Goal: Book appointment/travel/reservation

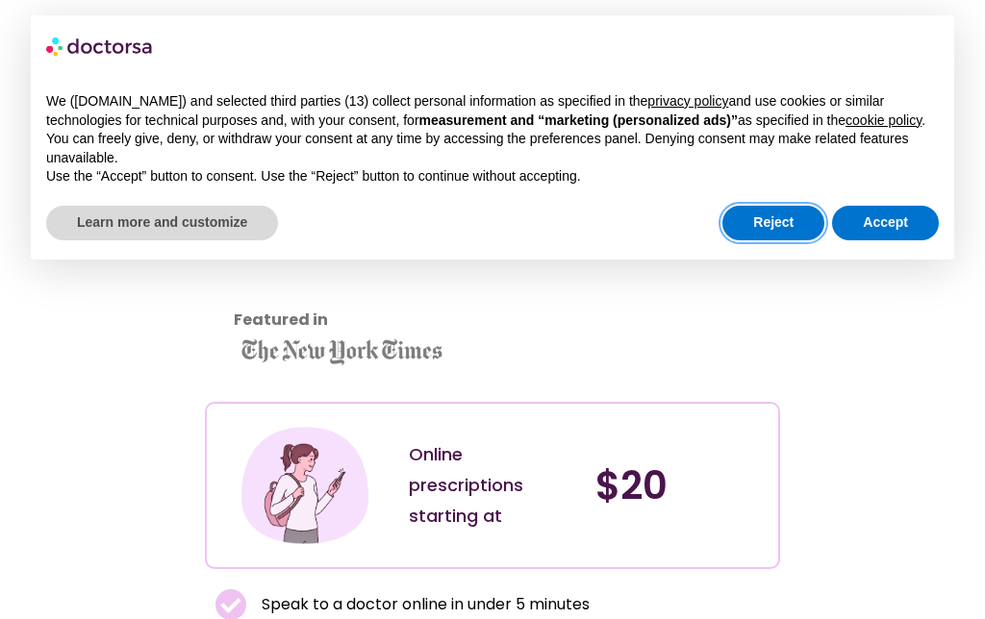
click at [762, 236] on button "Reject" at bounding box center [773, 223] width 102 height 35
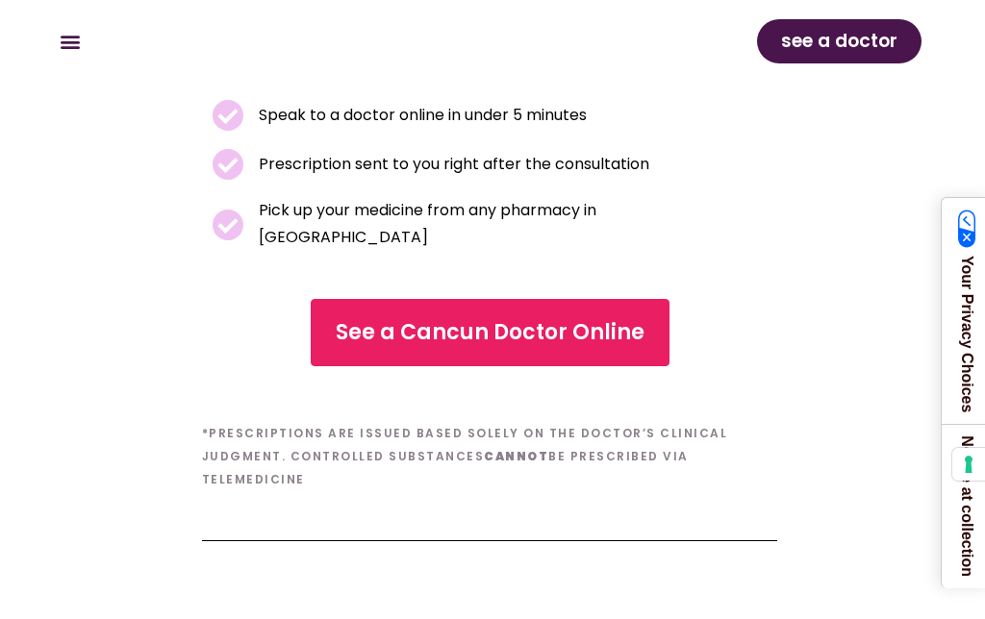
scroll to position [421, 3]
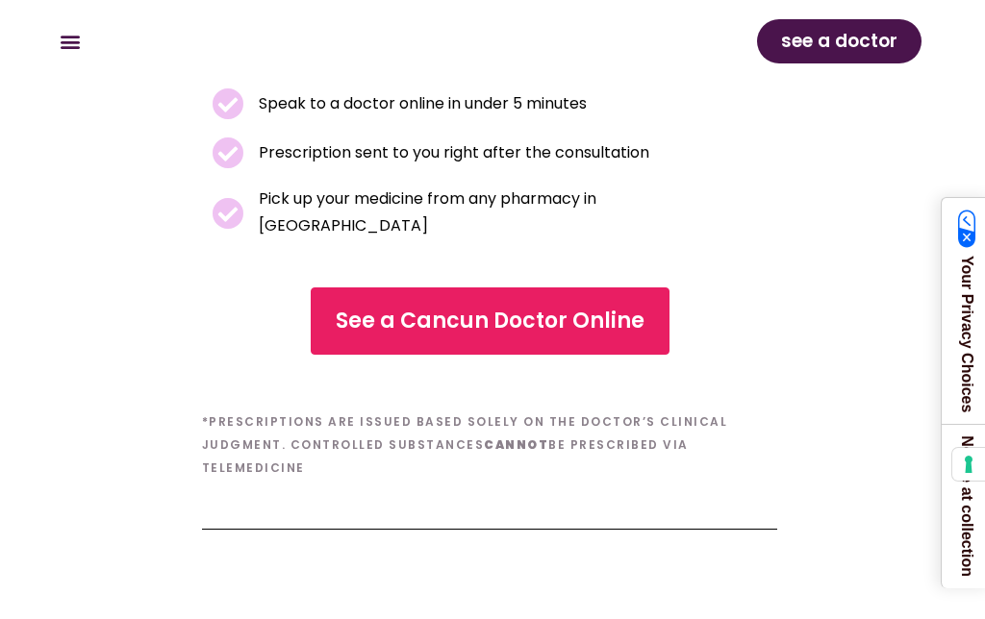
click at [561, 306] on span "See a Cancun Doctor Online" at bounding box center [490, 321] width 309 height 31
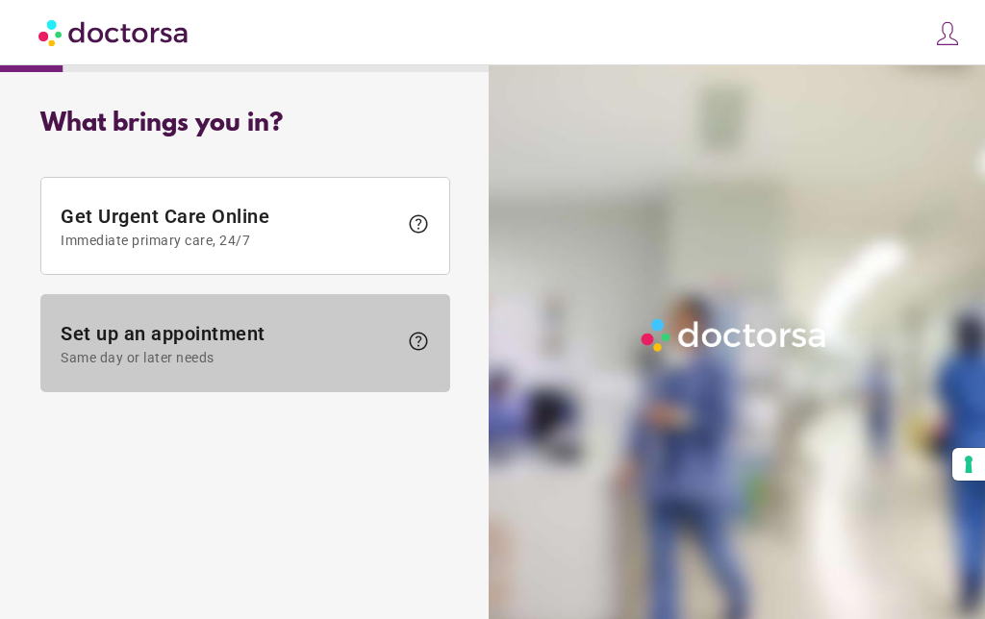
click at [195, 337] on span "Set up an appointment Same day or later needs" at bounding box center [229, 343] width 337 height 43
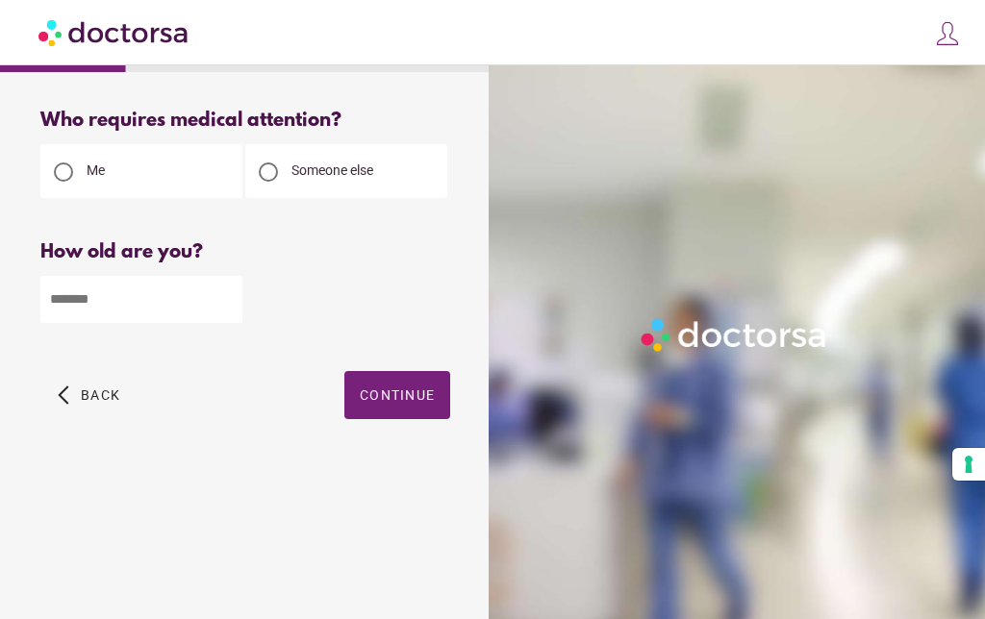
click at [113, 303] on input "number" at bounding box center [141, 299] width 202 height 47
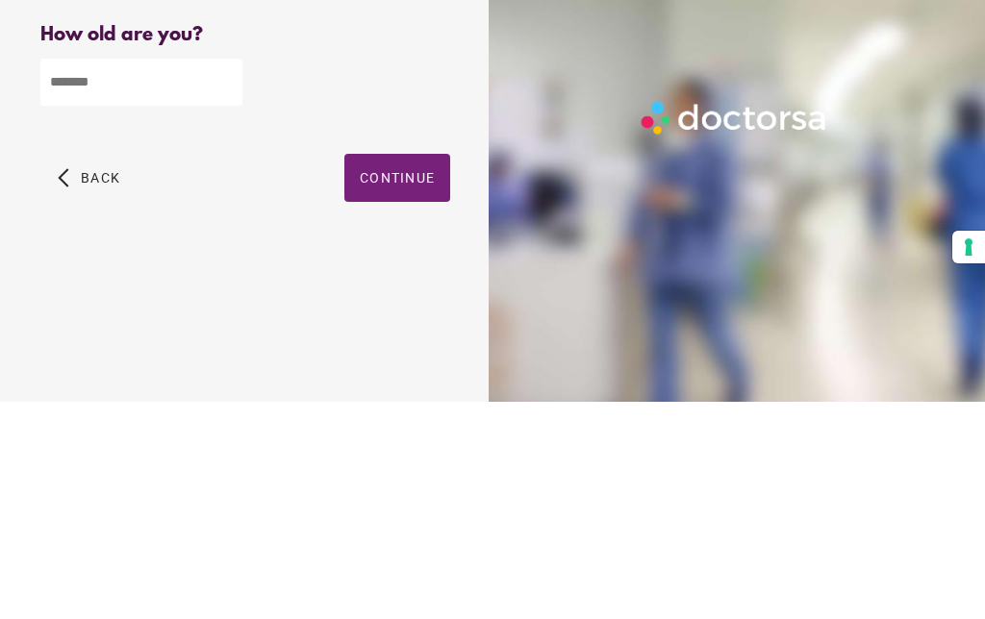
type input "**"
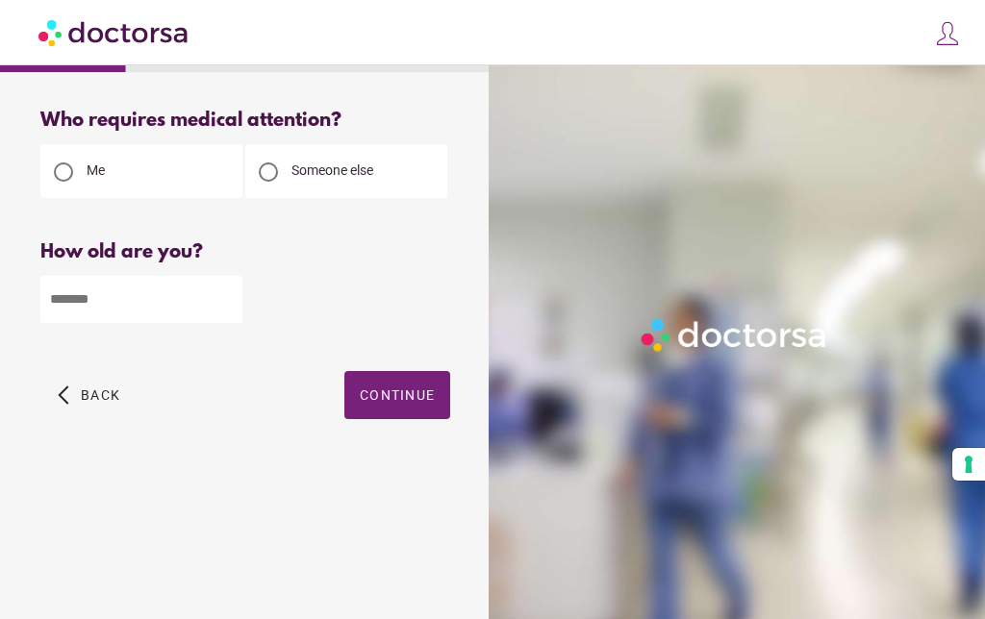
click at [408, 371] on span "button" at bounding box center [397, 395] width 106 height 48
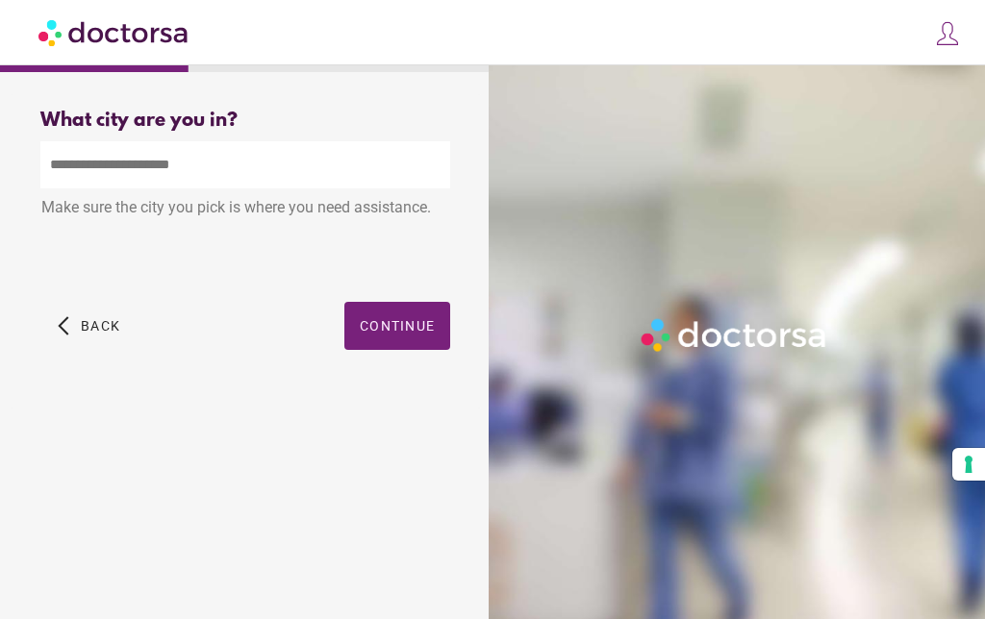
scroll to position [0, 0]
click at [94, 164] on input "text" at bounding box center [245, 164] width 410 height 47
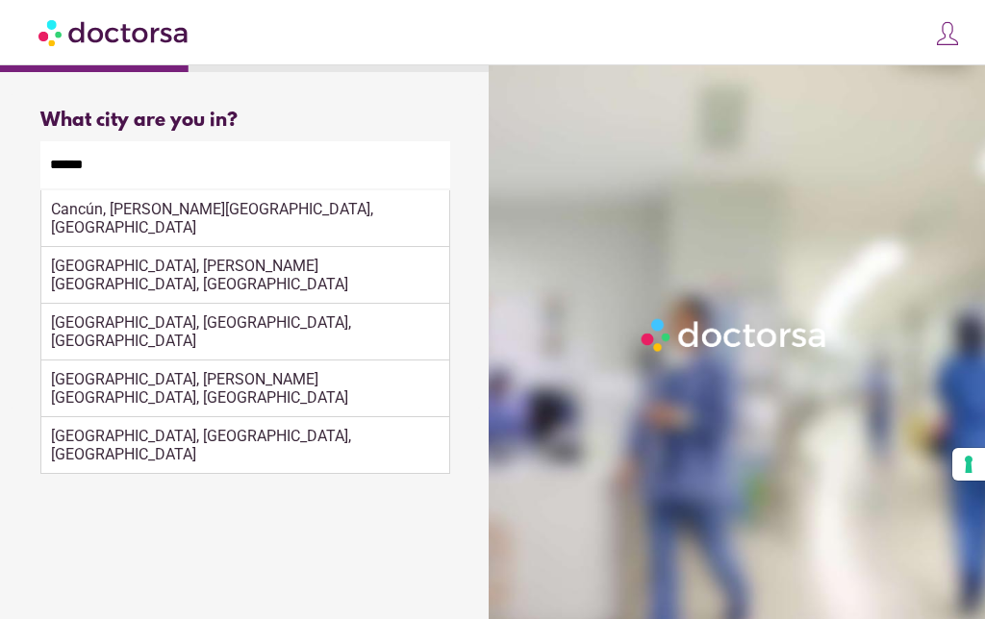
click at [213, 190] on div "Cancún, Quintana Roo, Mexico" at bounding box center [245, 218] width 408 height 57
type input "**********"
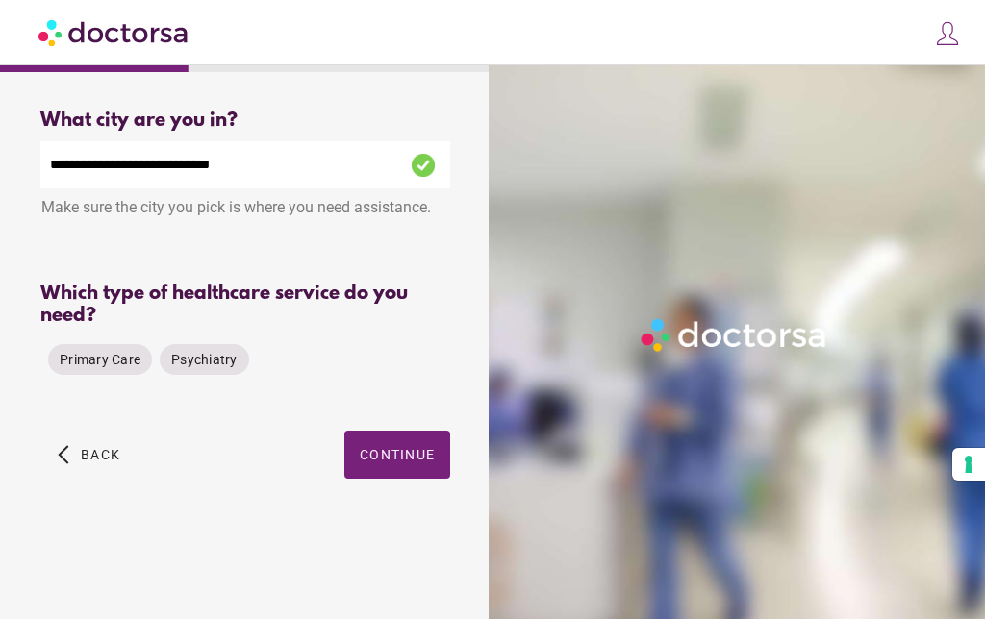
click at [99, 352] on span "Primary Care" at bounding box center [100, 359] width 81 height 15
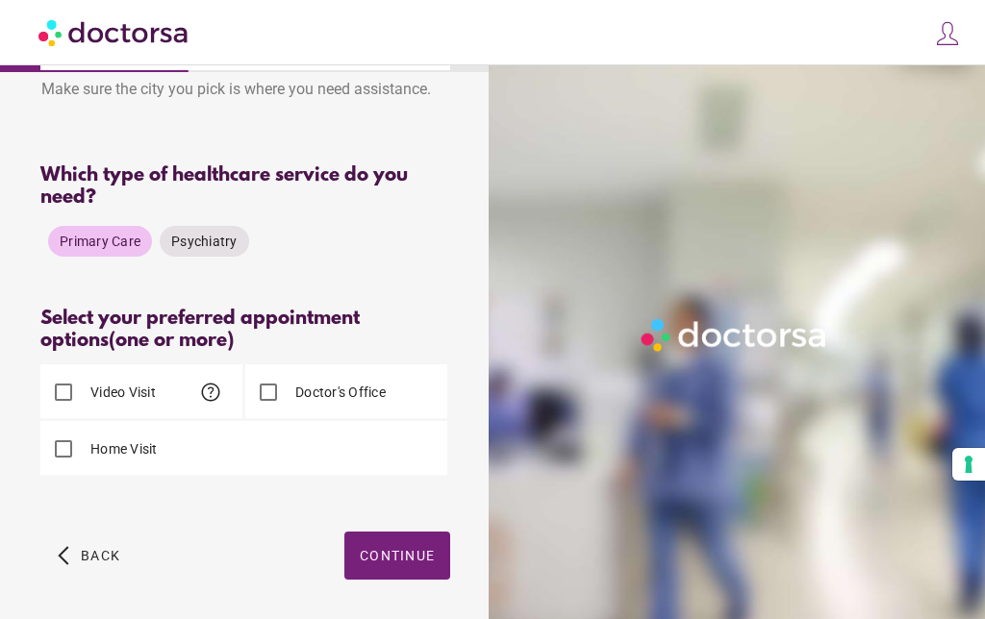
scroll to position [0, 0]
